Goal: Browse casually: Explore the website without a specific task or goal

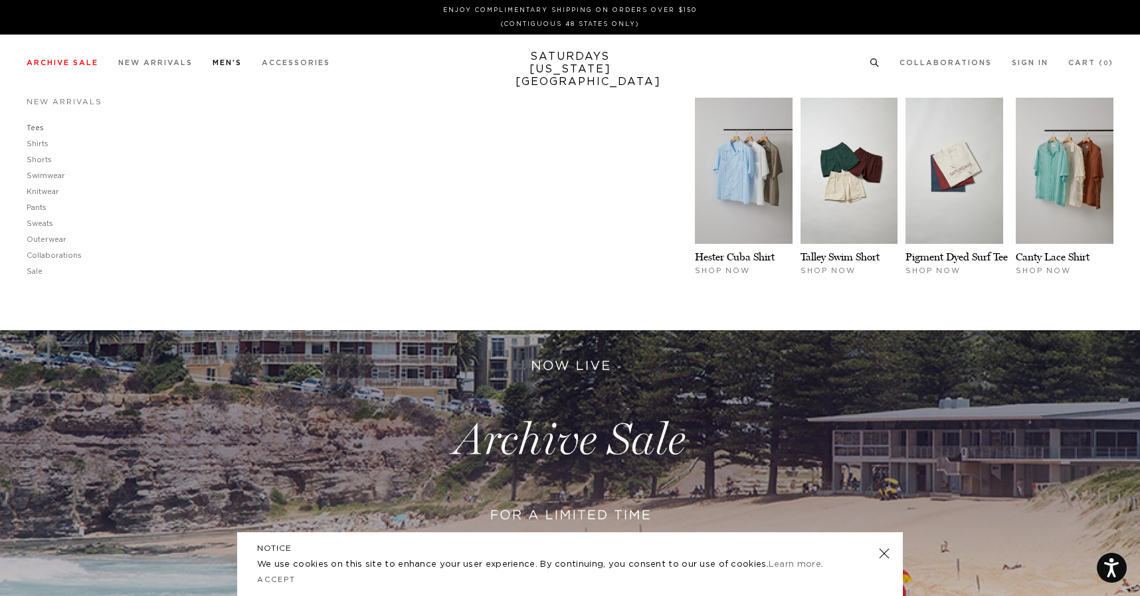
click at [34, 129] on link "Tees" at bounding box center [35, 127] width 17 height 7
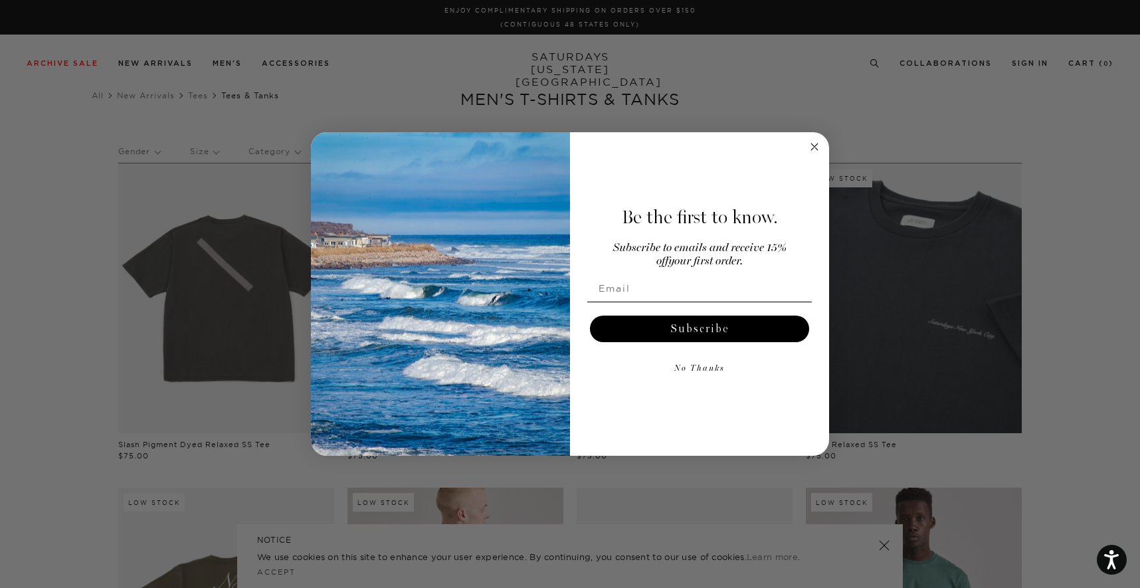
click at [819, 146] on circle "Close dialog" at bounding box center [814, 146] width 15 height 15
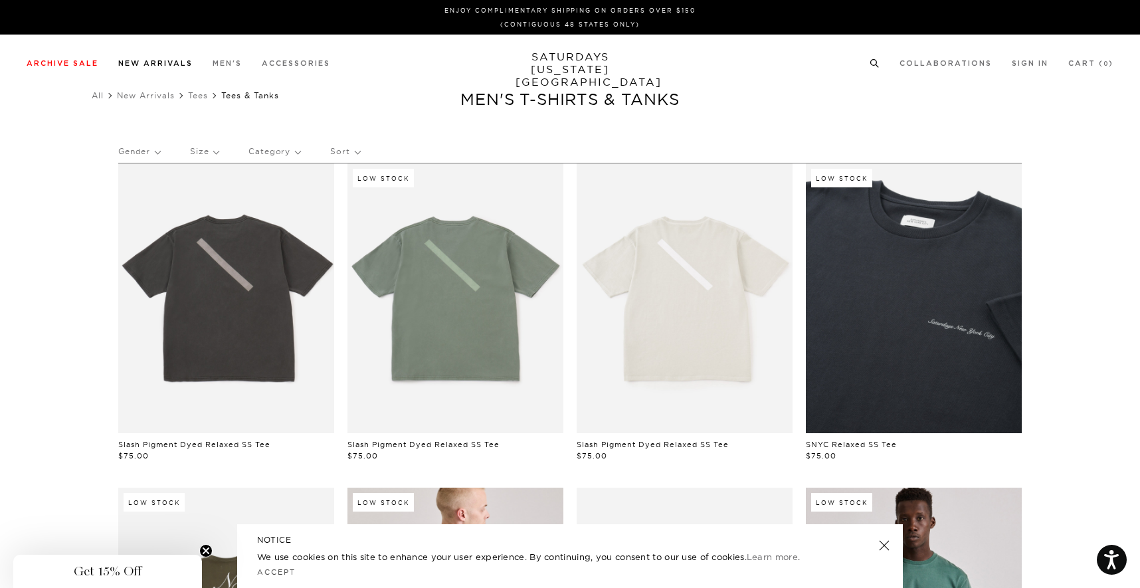
click at [171, 62] on link "New Arrivals" at bounding box center [155, 63] width 74 height 7
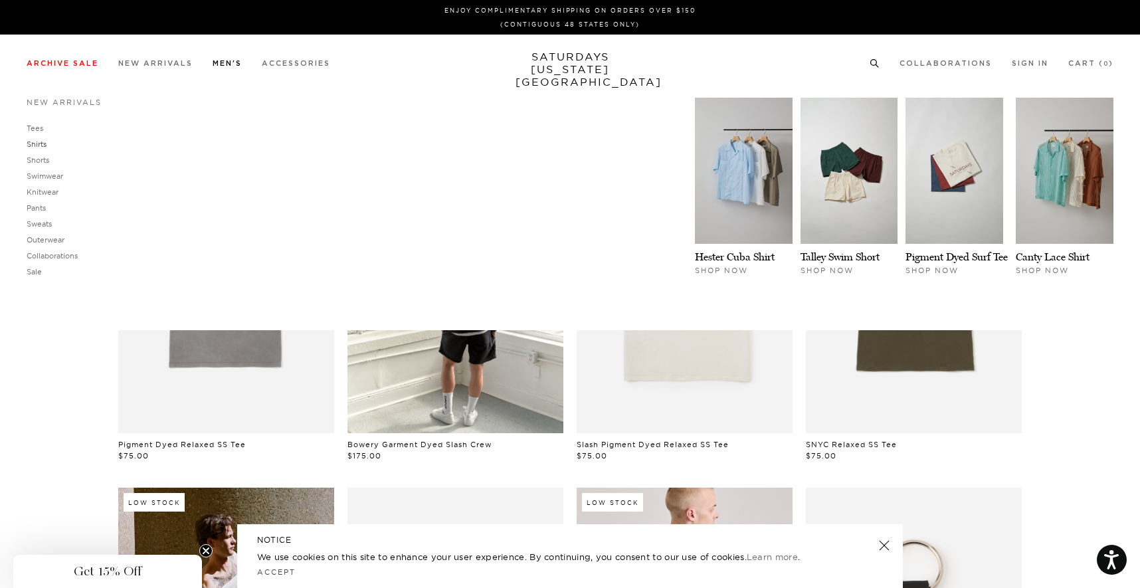
click at [41, 144] on link "Shirts" at bounding box center [37, 144] width 20 height 9
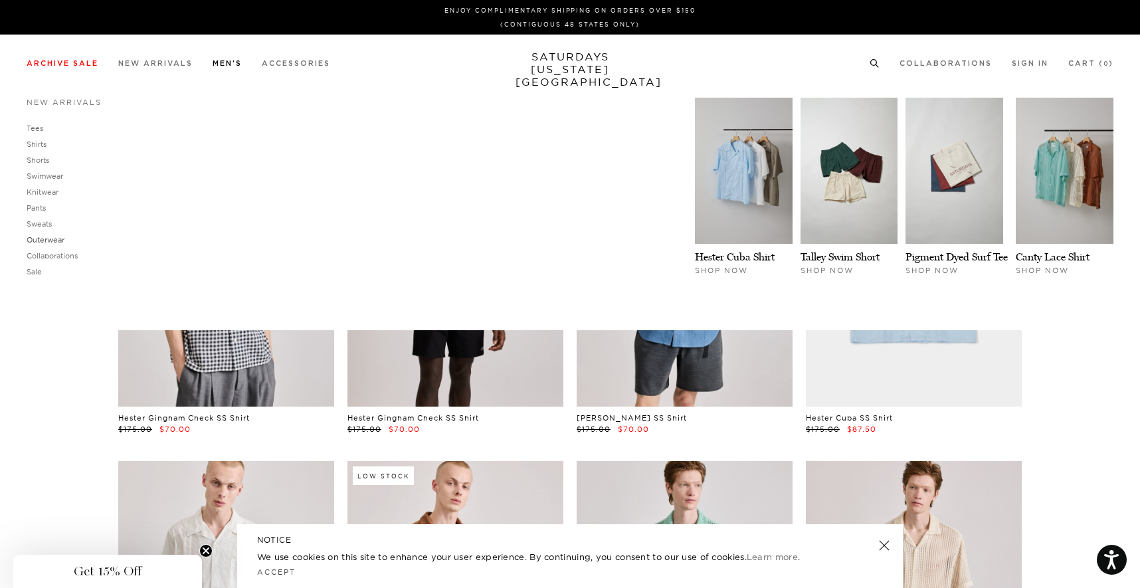
click at [48, 240] on link "Outerwear" at bounding box center [46, 239] width 38 height 9
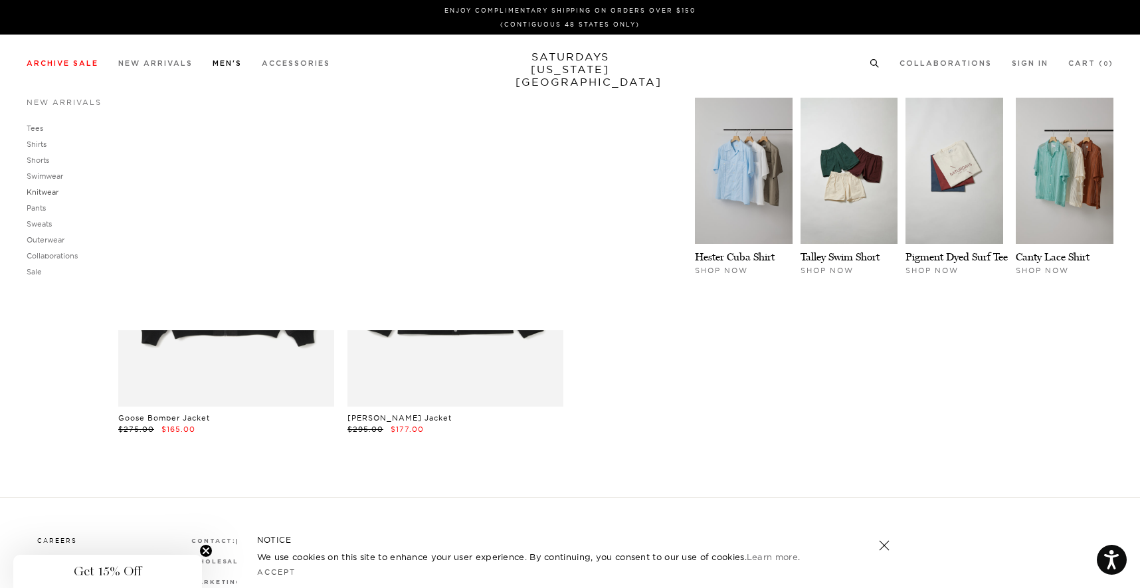
click at [47, 192] on link "Knitwear" at bounding box center [43, 191] width 32 height 9
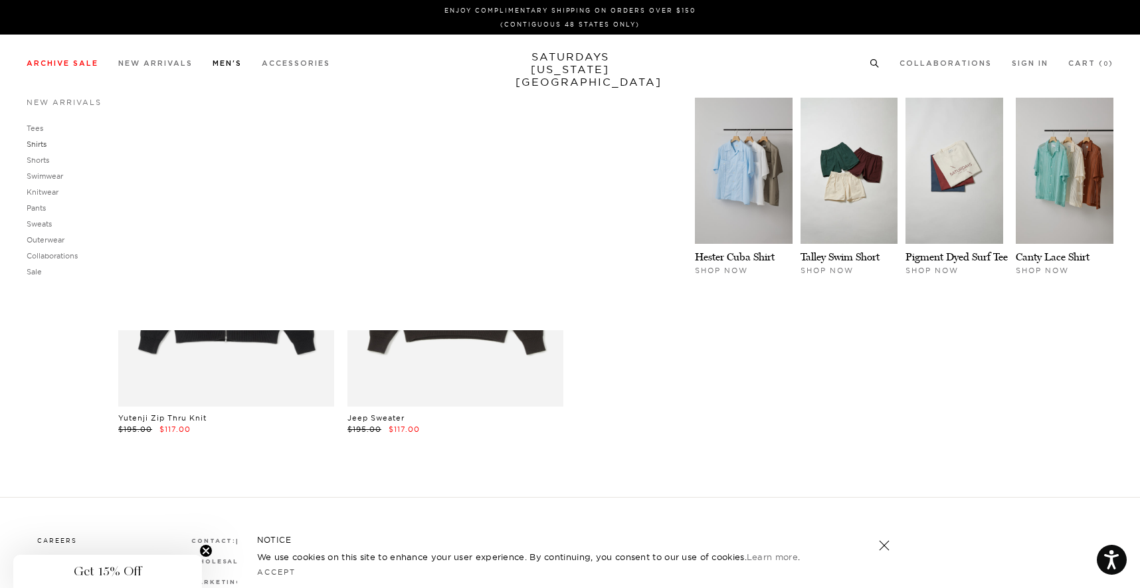
click at [34, 126] on link "Tees" at bounding box center [35, 128] width 17 height 9
